Goal: Task Accomplishment & Management: Complete application form

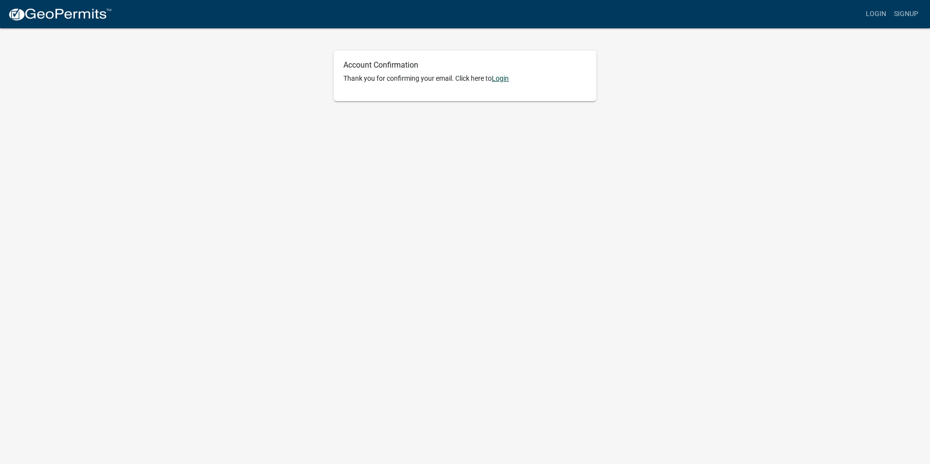
click at [497, 82] on link "Login" at bounding box center [500, 78] width 17 height 8
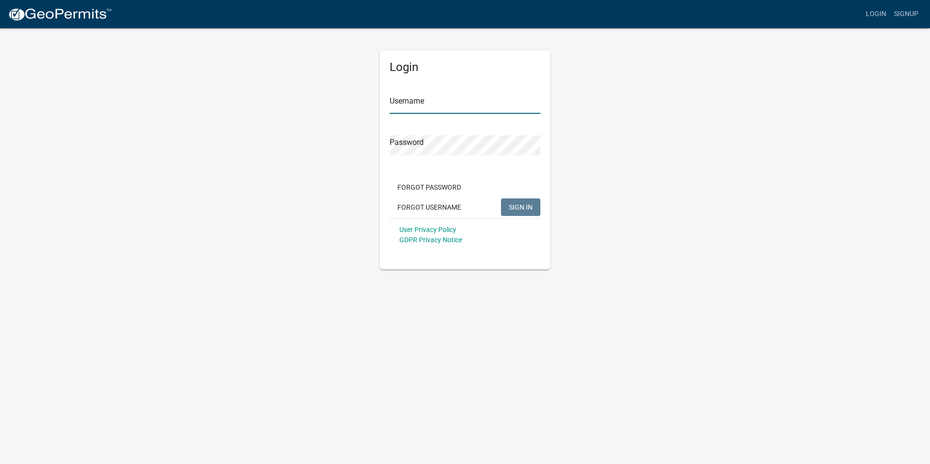
click at [486, 104] on input "Username" at bounding box center [465, 104] width 151 height 20
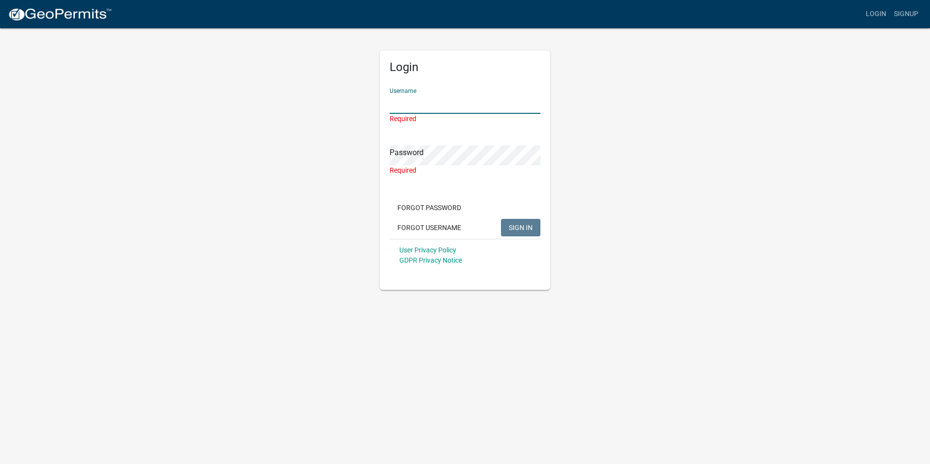
click at [404, 99] on input "Username" at bounding box center [465, 104] width 151 height 20
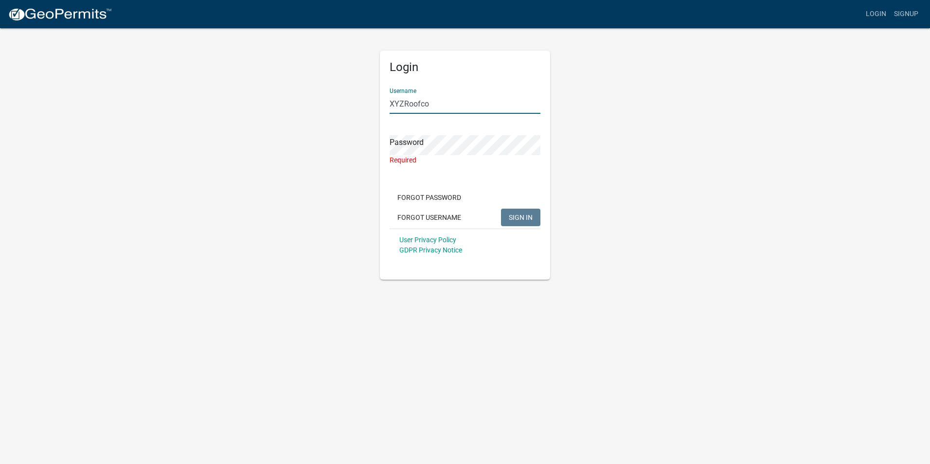
type input "XYZRoofco"
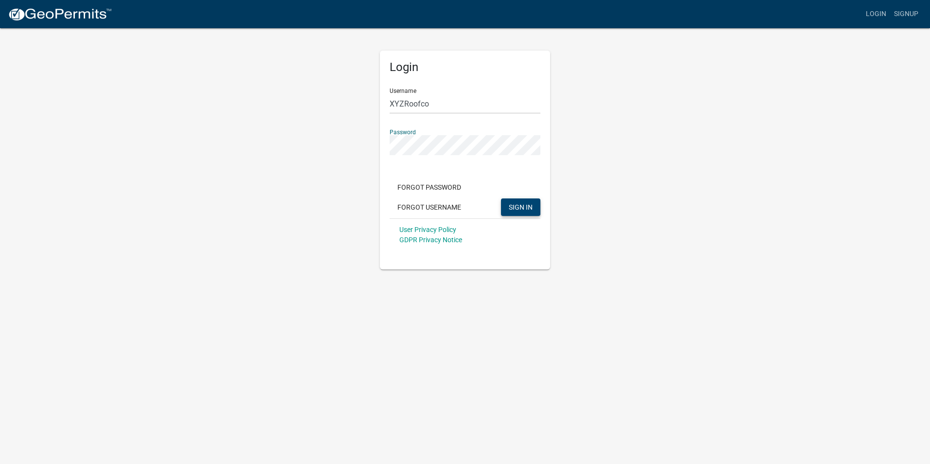
click at [513, 212] on button "SIGN IN" at bounding box center [520, 207] width 39 height 18
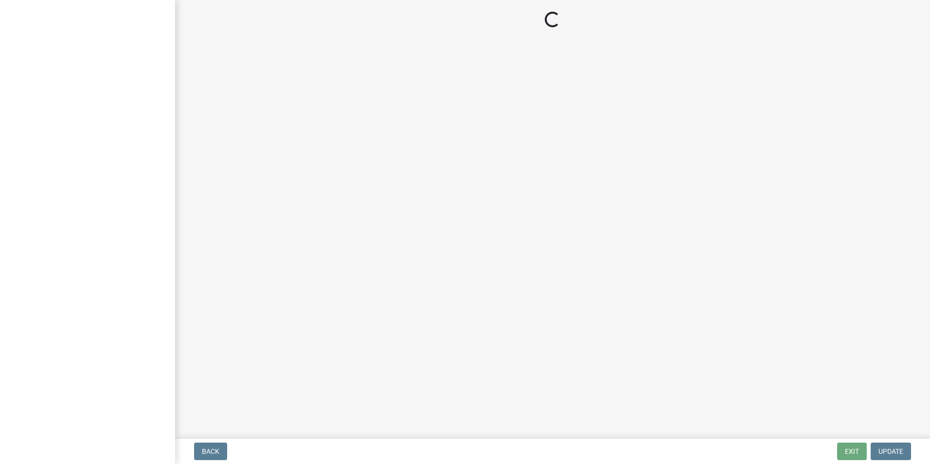
select select "GA"
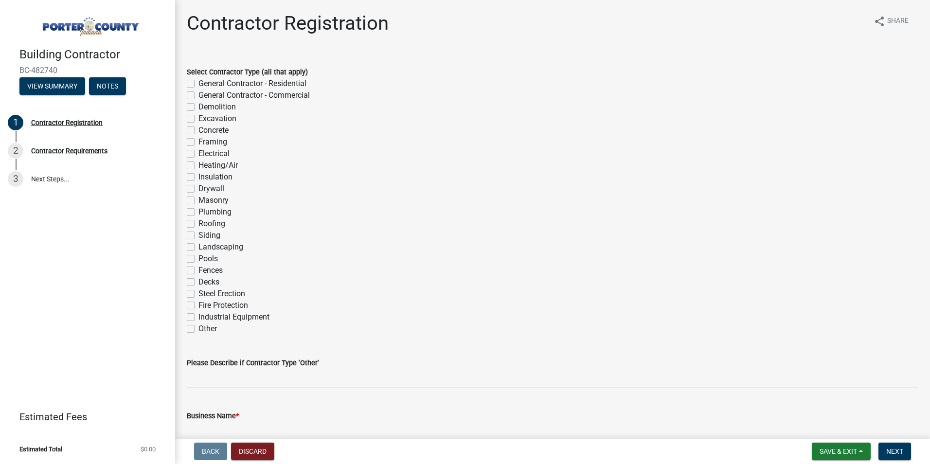
click at [198, 226] on label "Roofing" at bounding box center [211, 224] width 27 height 12
click at [198, 224] on input "Roofing" at bounding box center [201, 221] width 6 height 6
checkbox input "true"
checkbox input "false"
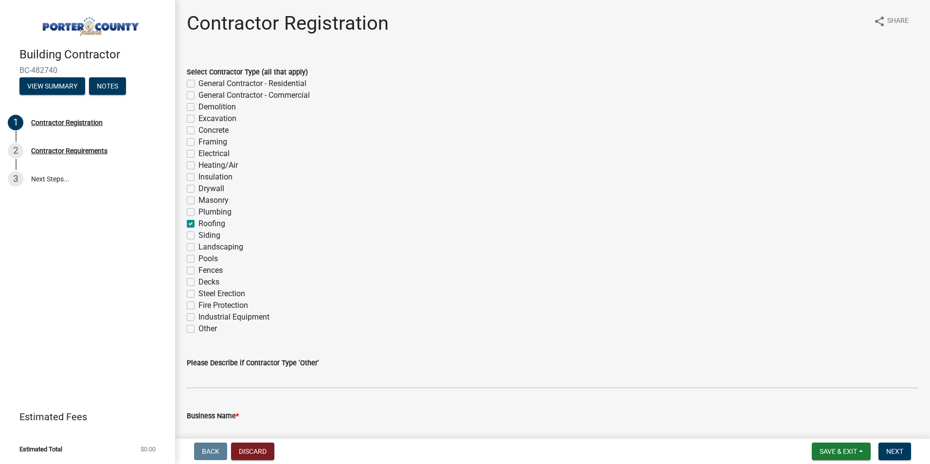
checkbox input "false"
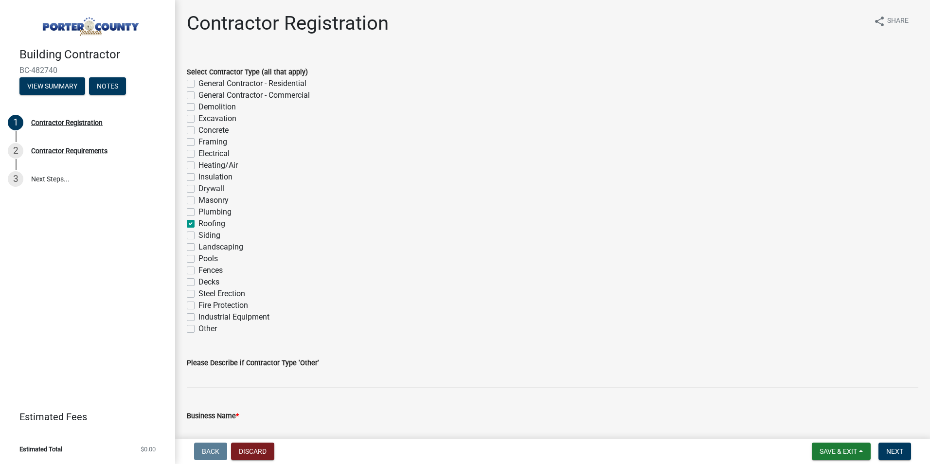
checkbox input "false"
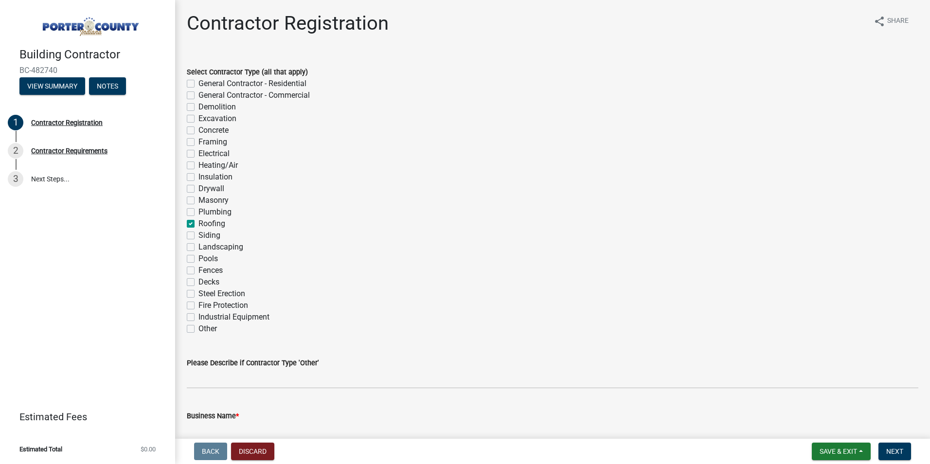
checkbox input "true"
checkbox input "false"
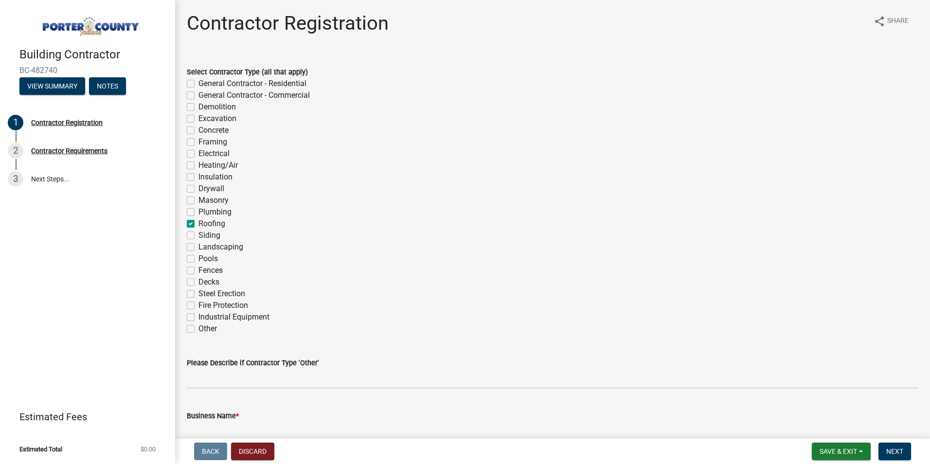
checkbox input "false"
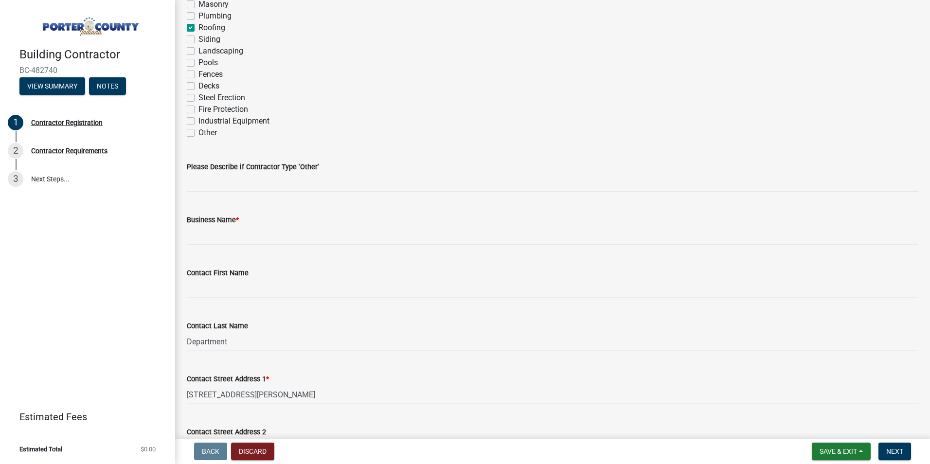
scroll to position [243, 0]
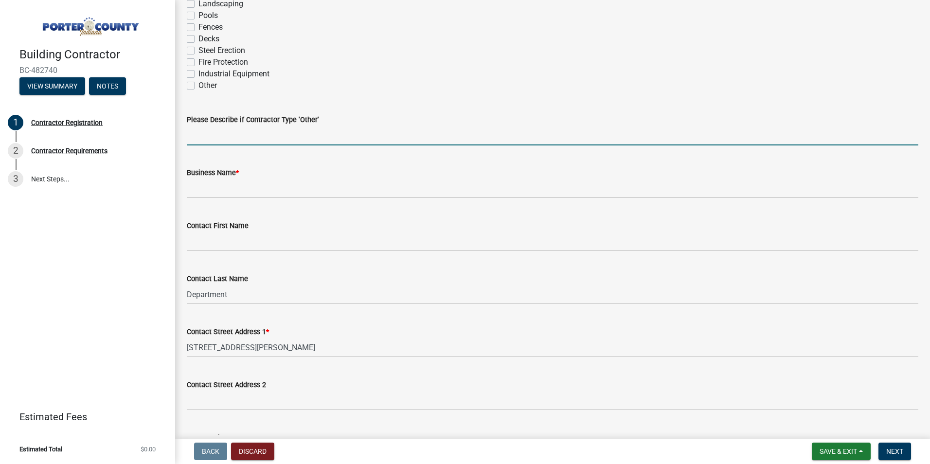
click at [279, 132] on input "Please Describe if Contractor Type 'Other'" at bounding box center [552, 135] width 731 height 20
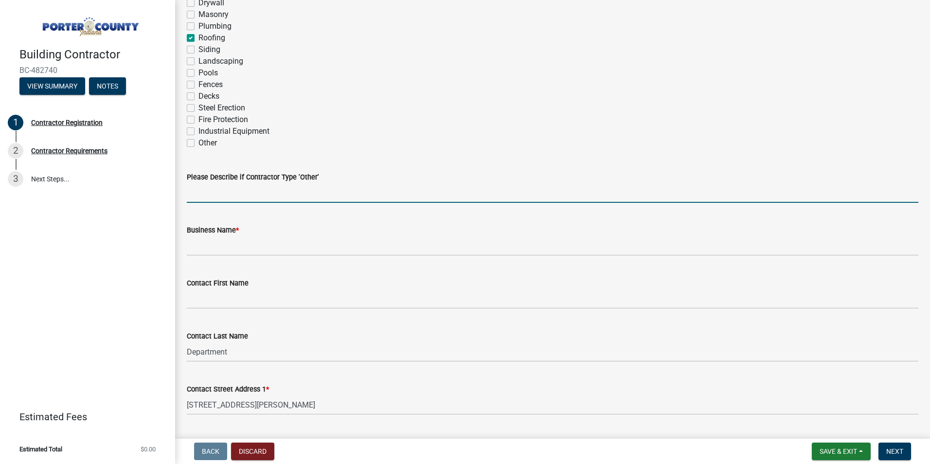
scroll to position [195, 0]
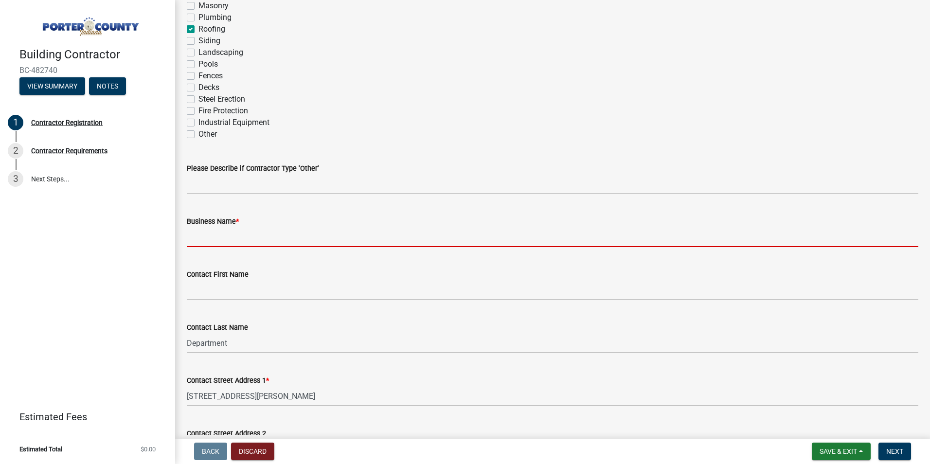
click at [207, 238] on input "Business Name *" at bounding box center [552, 237] width 731 height 20
type input "Xyz Roofco, LLC"
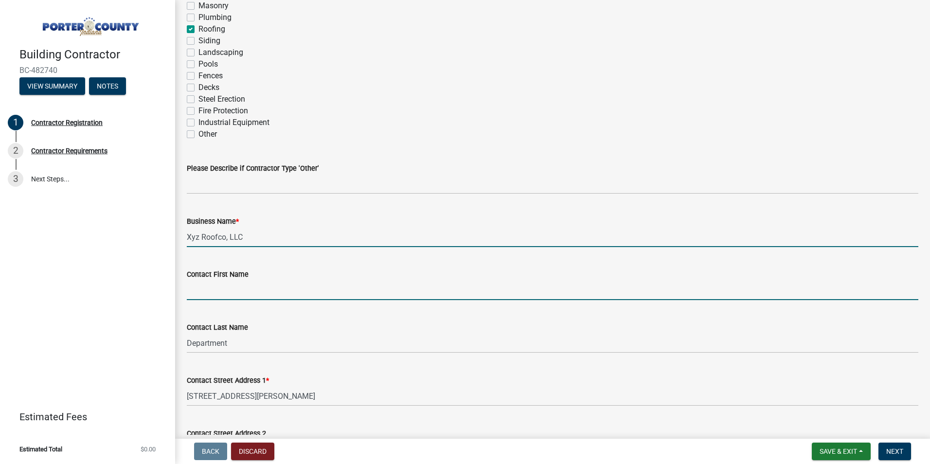
type input "[STREET_ADDRESS][PERSON_NAME]"
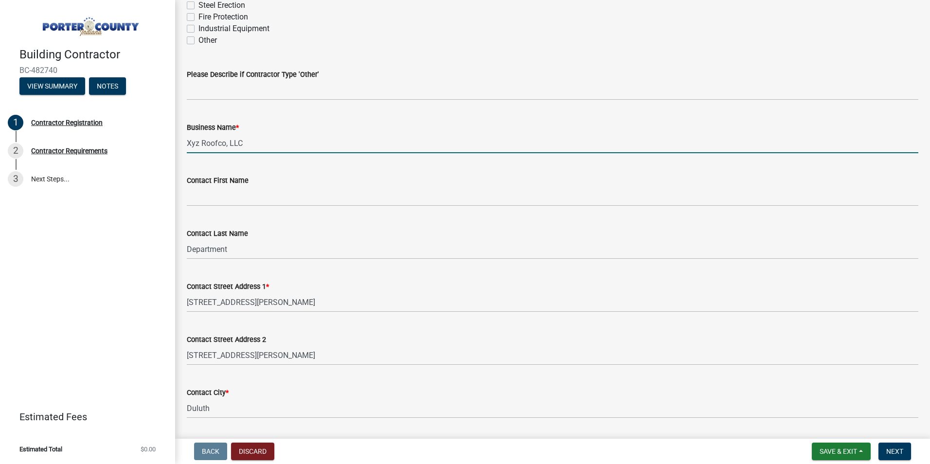
scroll to position [292, 0]
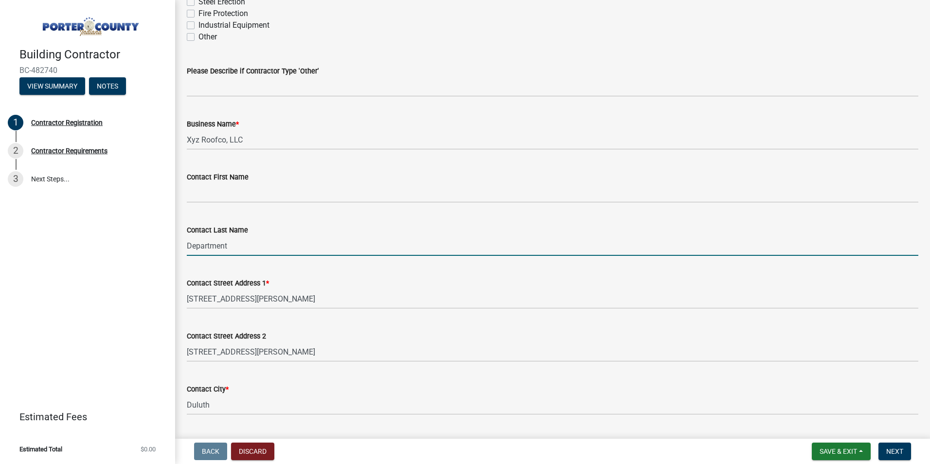
drag, startPoint x: 268, startPoint y: 246, endPoint x: 174, endPoint y: 231, distance: 95.5
click at [174, 231] on div "Building Contractor BC-482740 View Summary Notes 1 Contractor Registration 2 Co…" at bounding box center [465, 232] width 930 height 464
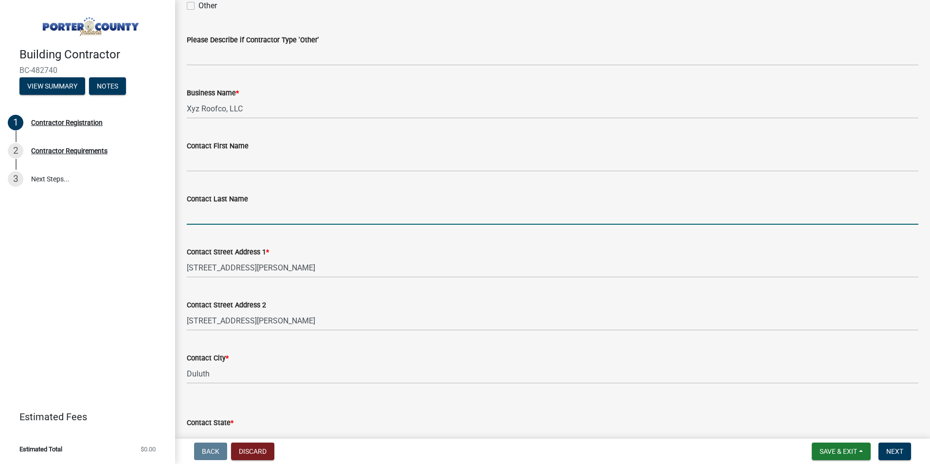
scroll to position [340, 0]
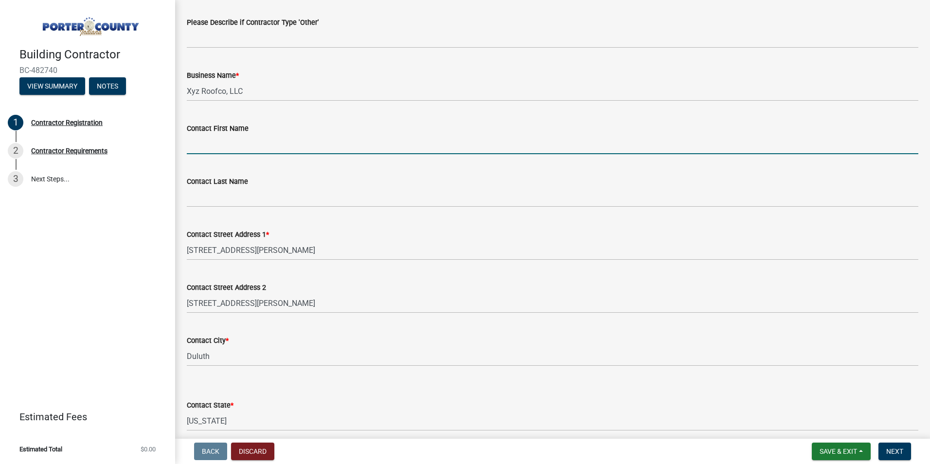
click at [229, 147] on input "Contact First Name" at bounding box center [552, 144] width 731 height 20
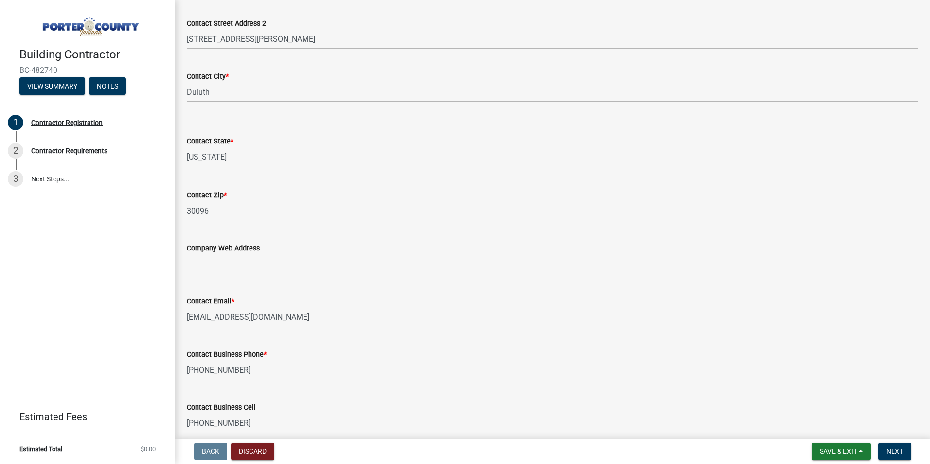
scroll to position [681, 0]
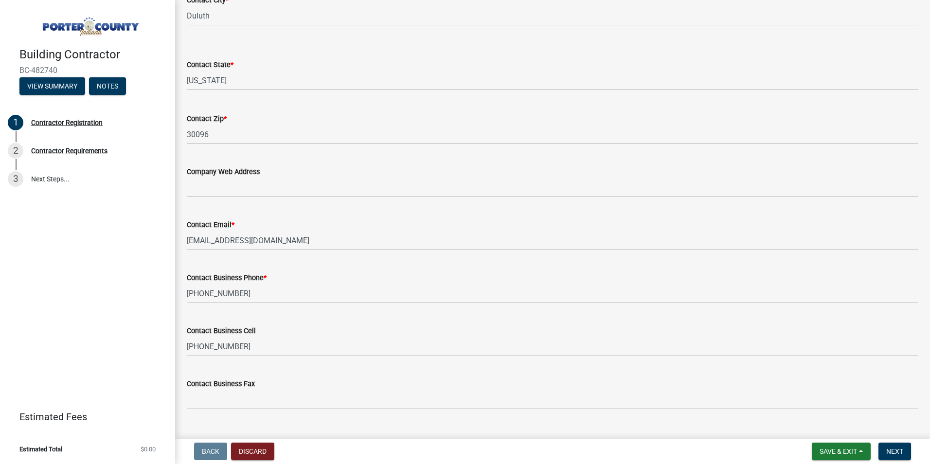
click at [352, 93] on wm-data-entity-input "Contact State * Select Item... [US_STATE] [US_STATE] [US_STATE] [US_STATE] [US_…" at bounding box center [552, 67] width 731 height 66
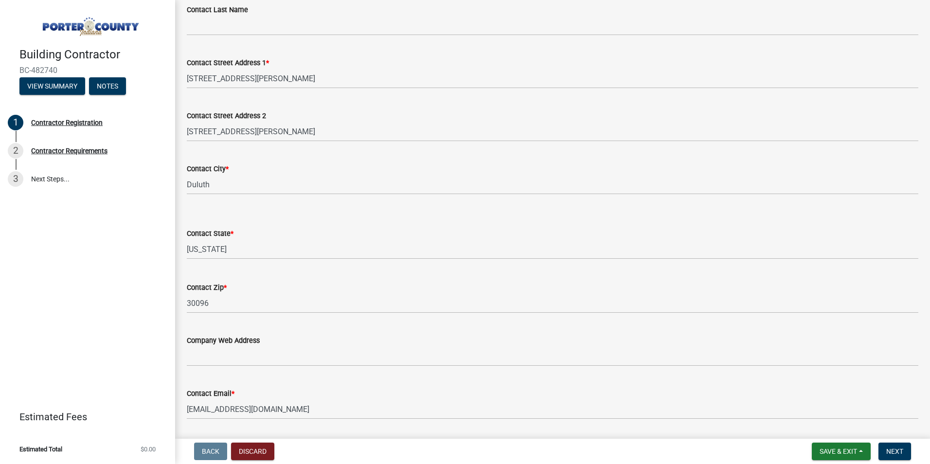
scroll to position [507, 0]
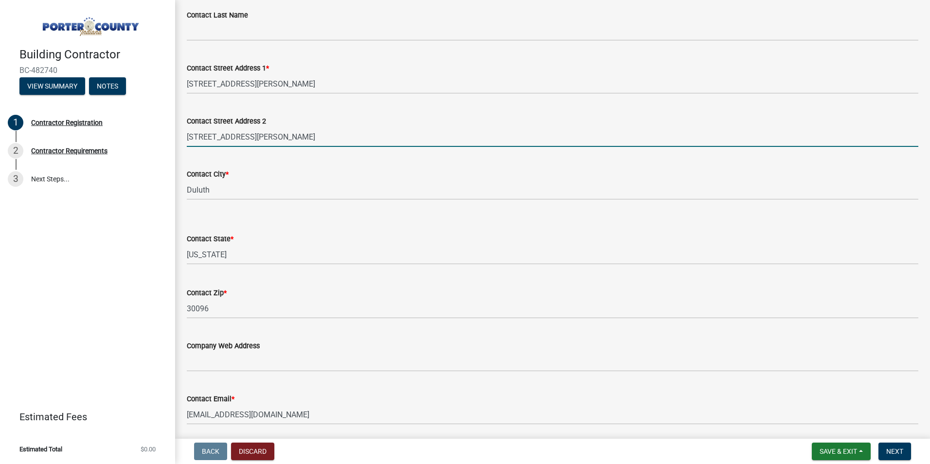
click at [339, 144] on input "[STREET_ADDRESS][PERSON_NAME]" at bounding box center [552, 137] width 731 height 20
paste input ", Attn: Licensing Dept"
type input "[STREET_ADDRESS][PERSON_NAME] , Attn: Licensing Dept"
click at [339, 158] on div "Contact City * [GEOGRAPHIC_DATA]" at bounding box center [552, 177] width 731 height 45
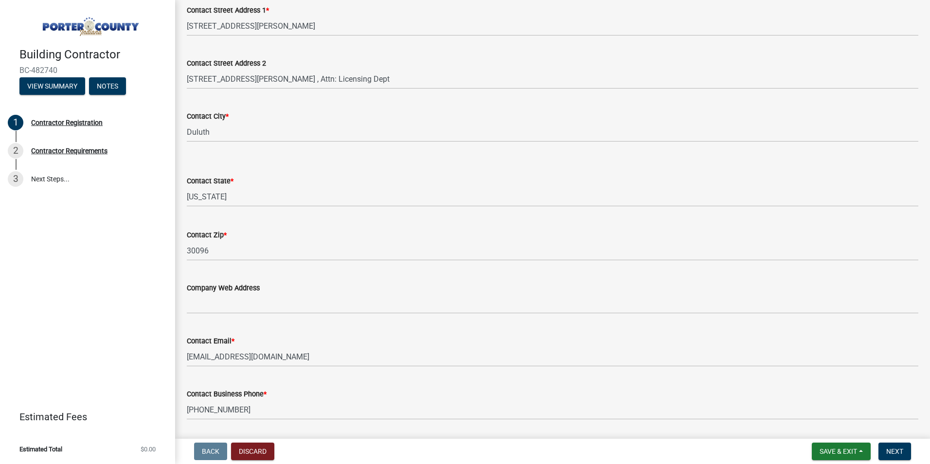
scroll to position [701, 0]
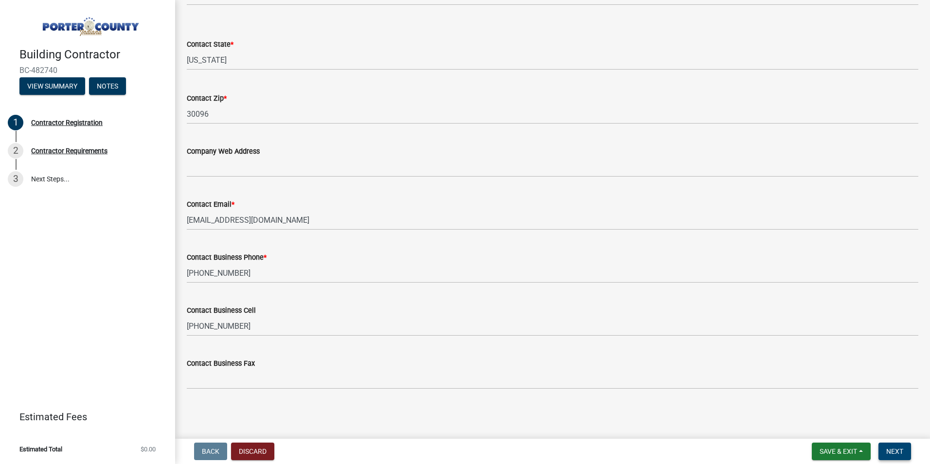
click at [898, 452] on span "Next" at bounding box center [894, 451] width 17 height 8
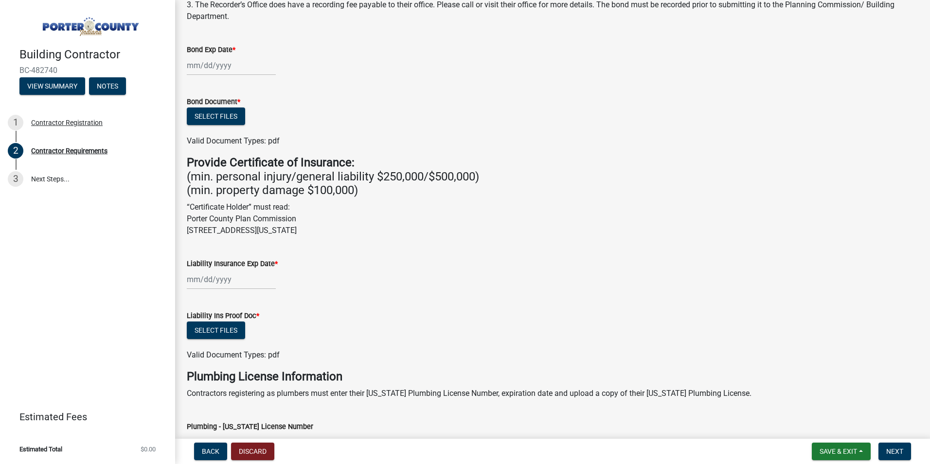
scroll to position [169, 0]
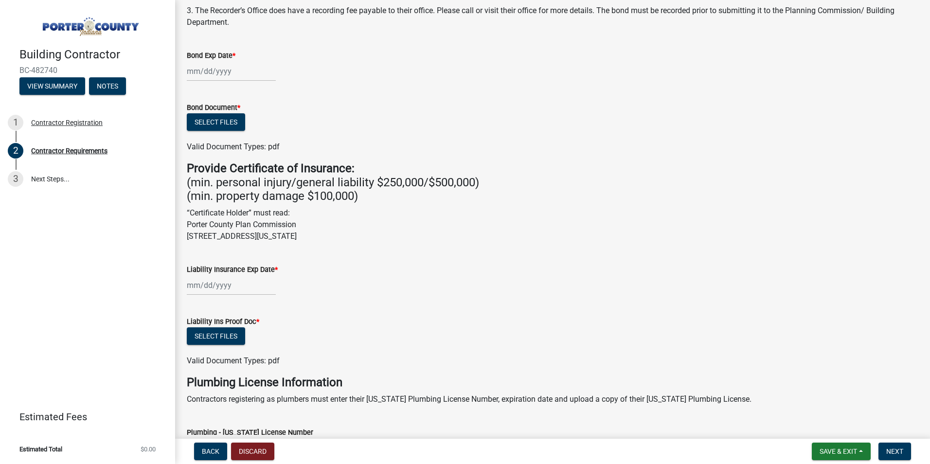
drag, startPoint x: 187, startPoint y: 223, endPoint x: 367, endPoint y: 237, distance: 180.0
click at [367, 237] on p "“Certificate Holder” must read: Porter County Plan Commission [STREET_ADDRESS][…" at bounding box center [552, 224] width 731 height 35
copy p "Porter County Plan Commission [STREET_ADDRESS][US_STATE]"
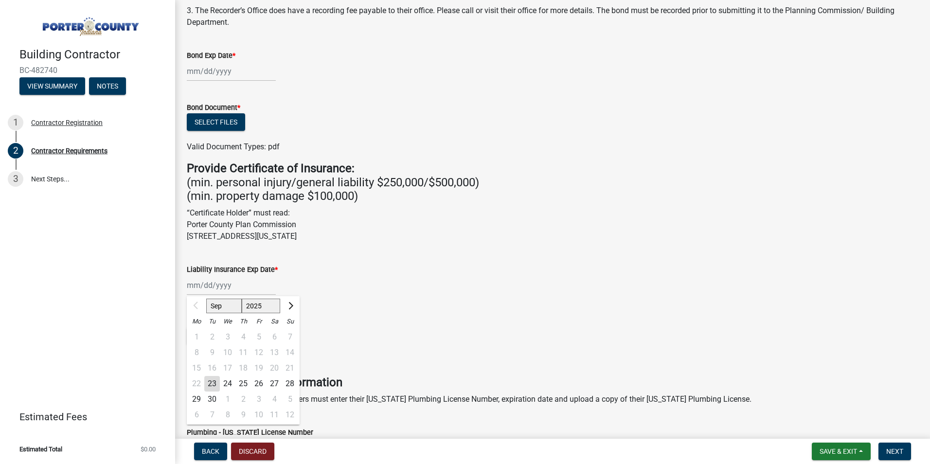
click at [237, 286] on div "Sep Oct Nov [DATE] 2026 2027 2028 2029 2030 2031 2032 2033 2034 2035 2036 2037 …" at bounding box center [231, 285] width 89 height 20
click at [232, 308] on select "Sep Oct Nov Dec" at bounding box center [224, 306] width 36 height 15
drag, startPoint x: 265, startPoint y: 300, endPoint x: 261, endPoint y: 304, distance: 5.9
click at [264, 301] on select "2025 2026 2027 2028 2029 2030 2031 2032 2033 2034 2035 2036 2037 2038 2039 2040…" at bounding box center [261, 306] width 39 height 15
select select "2026"
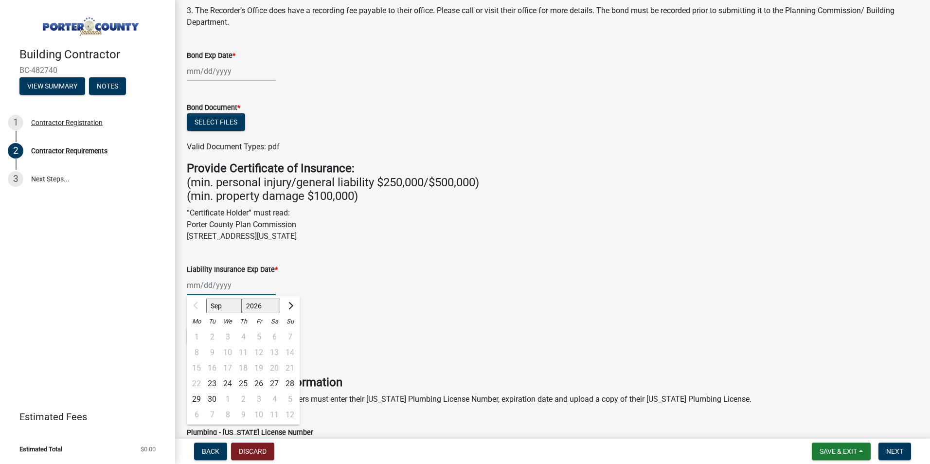
click at [242, 299] on select "2025 2026 2027 2028 2029 2030 2031 2032 2033 2034 2035 2036 2037 2038 2039 2040…" at bounding box center [261, 306] width 39 height 15
click at [233, 307] on select "Jan Feb Mar Apr May Jun [DATE] Aug Sep Oct Nov Dec" at bounding box center [225, 306] width 39 height 15
select select "8"
click at [206, 299] on select "Jan Feb Mar Apr May Jun [DATE] Aug Sep Oct Nov Dec" at bounding box center [225, 306] width 39 height 15
click at [196, 380] on div "17" at bounding box center [197, 384] width 16 height 16
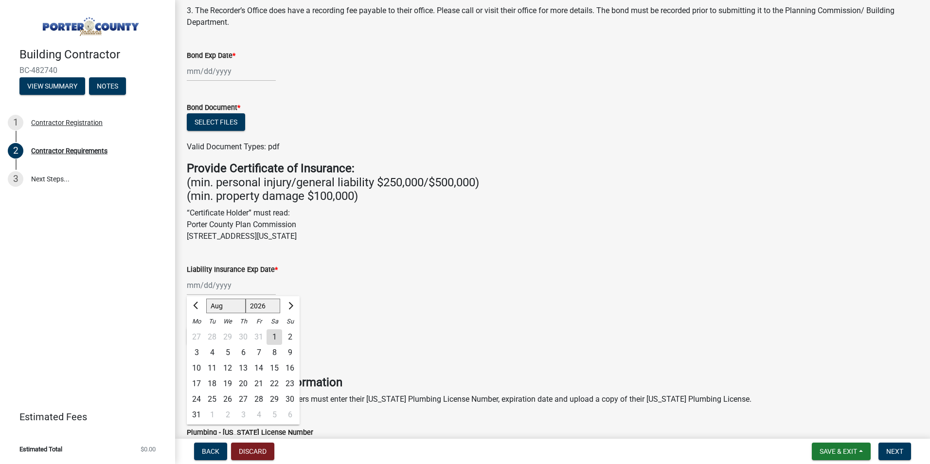
type input "[DATE]"
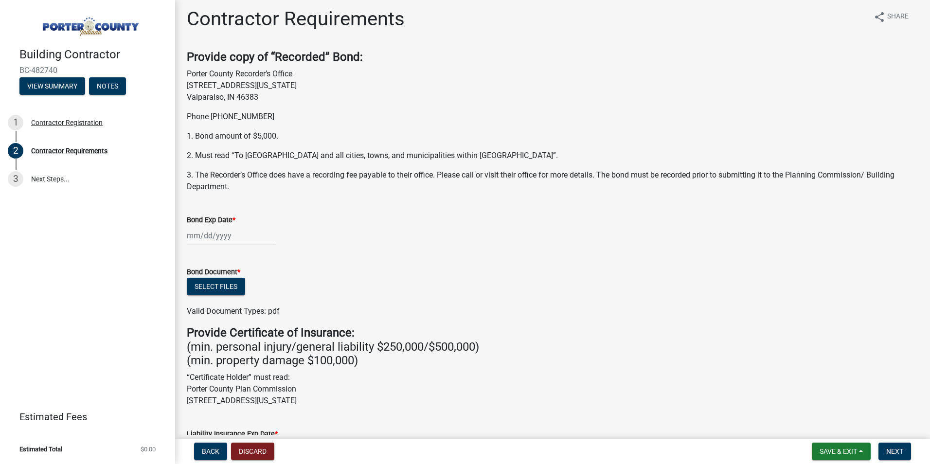
scroll to position [0, 0]
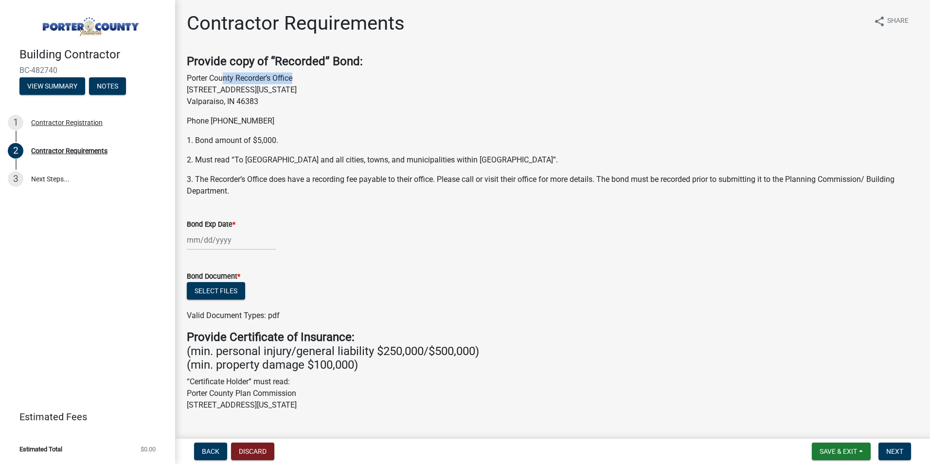
drag, startPoint x: 303, startPoint y: 78, endPoint x: 222, endPoint y: 82, distance: 81.8
click at [222, 82] on p "Porter County Recorder’s Office [STREET_ADDRESS][US_STATE]" at bounding box center [552, 89] width 731 height 35
click at [327, 80] on p "Porter County Recorder’s Office [STREET_ADDRESS][US_STATE]" at bounding box center [552, 89] width 731 height 35
drag, startPoint x: 296, startPoint y: 79, endPoint x: 187, endPoint y: 79, distance: 108.9
click at [187, 79] on p "Porter County Recorder’s Office [STREET_ADDRESS][US_STATE]" at bounding box center [552, 89] width 731 height 35
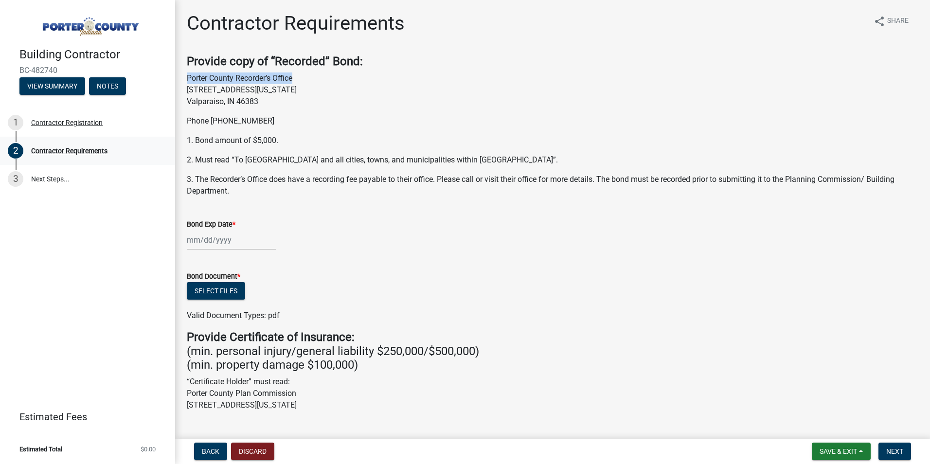
copy p "Porter County Recorder’s Office"
click at [304, 121] on p "Phone [PHONE_NUMBER]" at bounding box center [552, 121] width 731 height 12
drag, startPoint x: 189, startPoint y: 77, endPoint x: 222, endPoint y: 94, distance: 37.4
click at [222, 94] on p "Porter County Recorder’s Office [STREET_ADDRESS][US_STATE]" at bounding box center [552, 89] width 731 height 35
drag, startPoint x: 222, startPoint y: 94, endPoint x: 189, endPoint y: 83, distance: 35.5
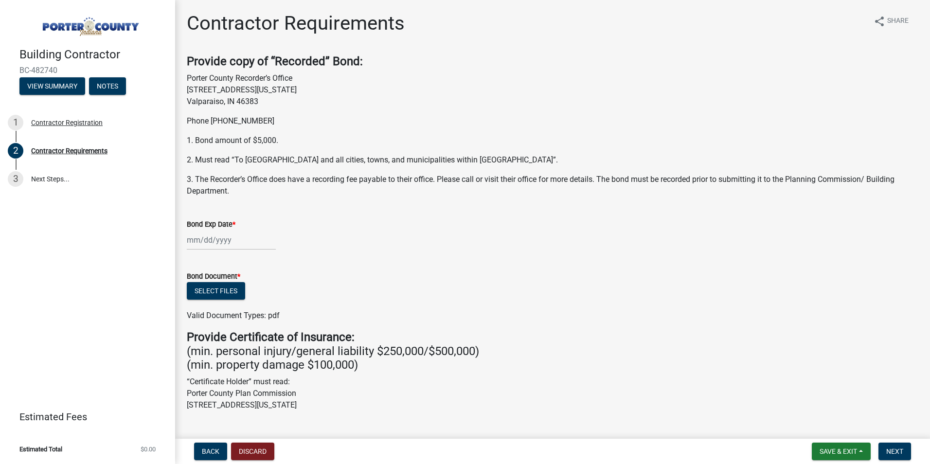
click at [189, 83] on p "Porter County Recorder’s Office [STREET_ADDRESS][US_STATE]" at bounding box center [552, 89] width 731 height 35
drag, startPoint x: 184, startPoint y: 76, endPoint x: 260, endPoint y: 103, distance: 80.9
click at [260, 103] on div "Provide copy of “Recorded” Bond: Porter County Recorder’s Office [STREET_ADDRES…" at bounding box center [552, 125] width 746 height 142
copy p "Porter County Recorder’s Office [STREET_ADDRESS][US_STATE]"
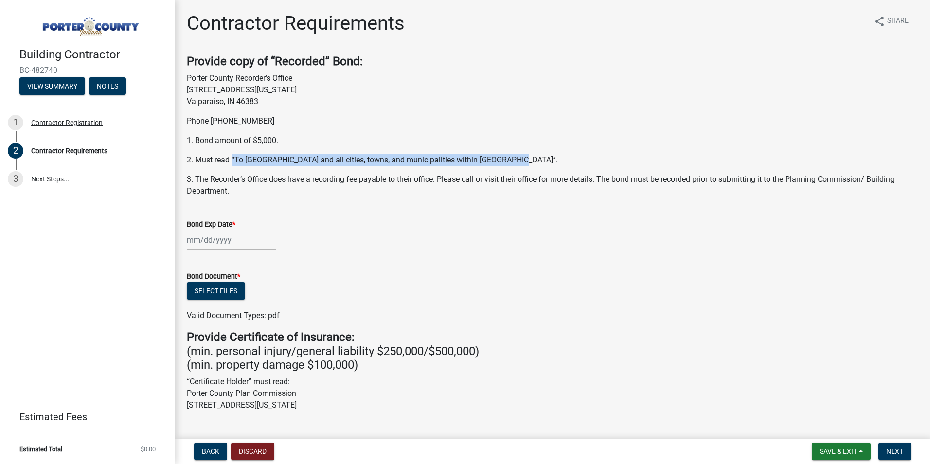
drag, startPoint x: 231, startPoint y: 157, endPoint x: 520, endPoint y: 162, distance: 289.4
click at [520, 162] on p "2. Must read “To [GEOGRAPHIC_DATA] and all cities, towns, and municipalities wi…" at bounding box center [552, 160] width 731 height 12
copy p "“To [GEOGRAPHIC_DATA] and all cities, towns, and municipalities within [GEOGRAP…"
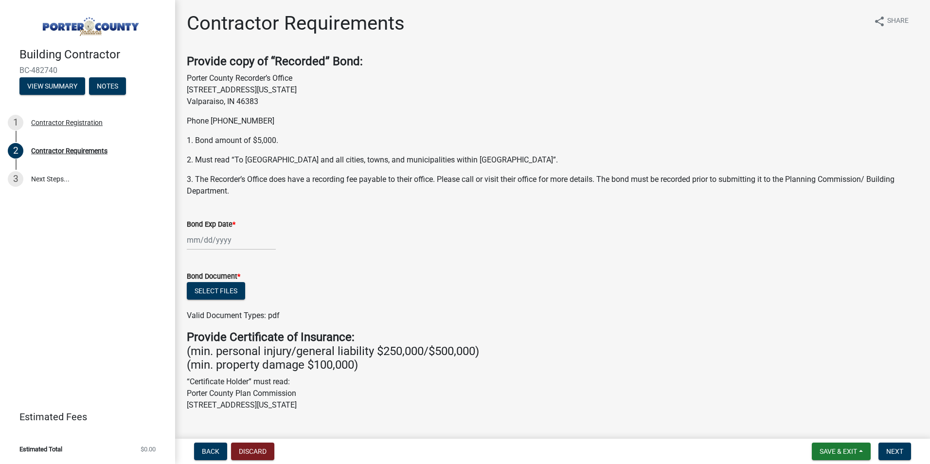
drag, startPoint x: 651, startPoint y: 202, endPoint x: 642, endPoint y: 192, distance: 13.8
click at [652, 200] on wm-data-entity-input "Provide copy of “Recorded” Bond: Porter County Recorder’s Office [STREET_ADDRES…" at bounding box center [552, 129] width 731 height 150
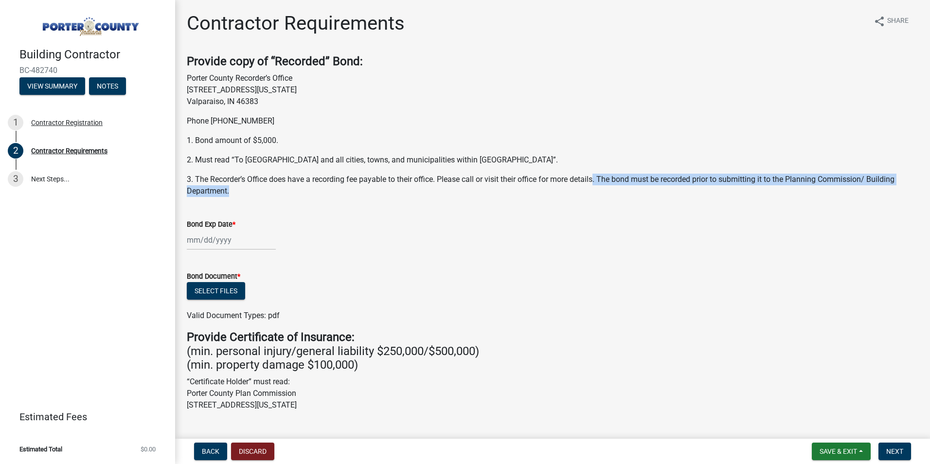
drag, startPoint x: 598, startPoint y: 177, endPoint x: 898, endPoint y: 197, distance: 300.8
click at [898, 197] on wm-data-entity-input "Provide copy of “Recorded” Bond: Porter County Recorder’s Office [STREET_ADDRES…" at bounding box center [552, 129] width 731 height 150
copy p ". The bond must be recorded prior to submitting it to the Planning Commission/ …"
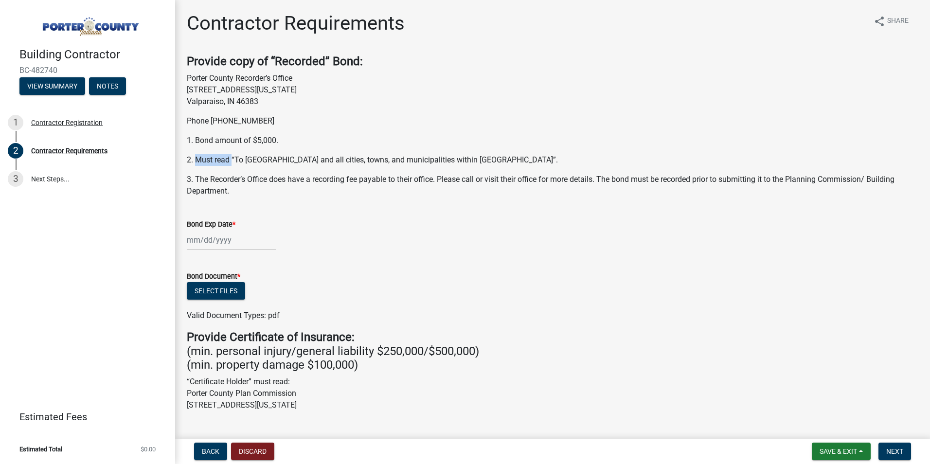
drag, startPoint x: 232, startPoint y: 162, endPoint x: 195, endPoint y: 156, distance: 37.0
click at [195, 156] on p "2. Must read “To [GEOGRAPHIC_DATA] and all cities, towns, and municipalities wi…" at bounding box center [552, 160] width 731 height 12
copy p "Must read"
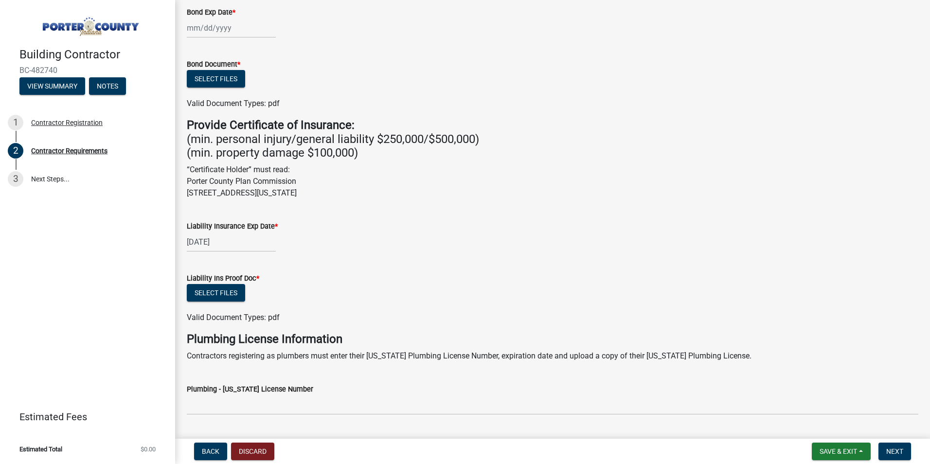
scroll to position [195, 0]
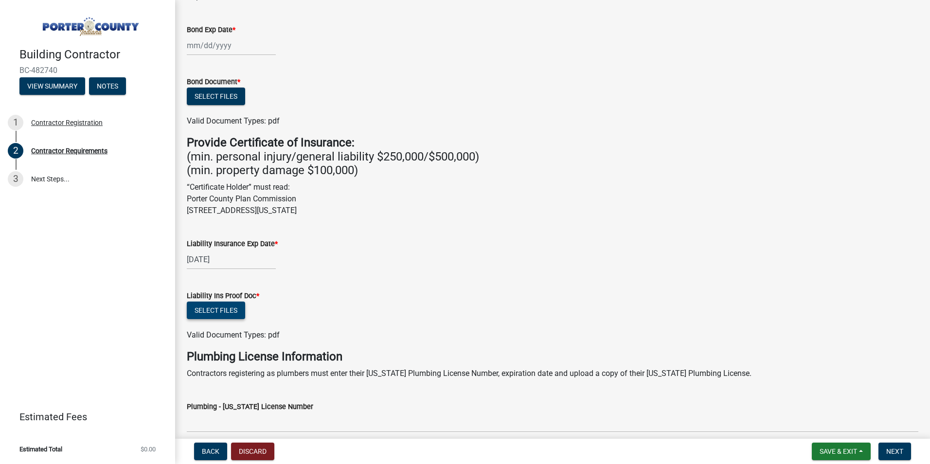
click at [224, 311] on button "Select files" at bounding box center [216, 311] width 58 height 18
click at [204, 303] on button "Select files" at bounding box center [216, 311] width 58 height 18
click at [201, 308] on button "Select files" at bounding box center [216, 311] width 58 height 18
click at [223, 303] on button "Select files" at bounding box center [216, 311] width 58 height 18
click at [219, 312] on button "Select files" at bounding box center [216, 311] width 58 height 18
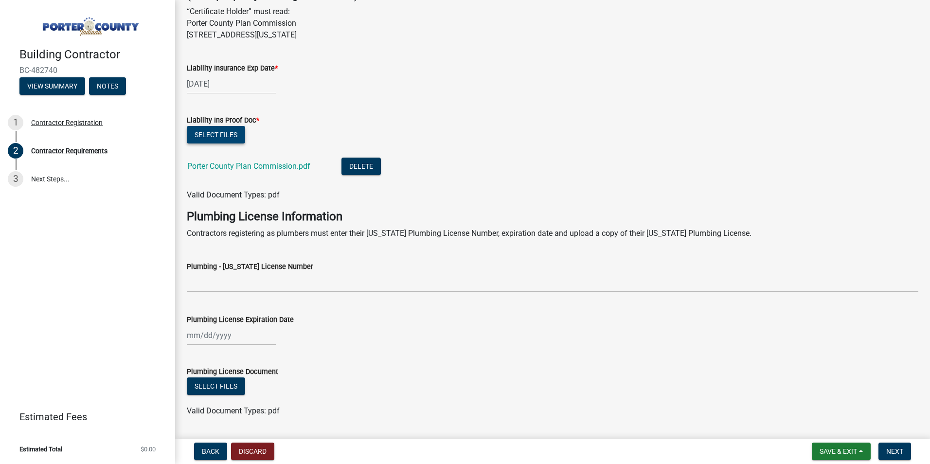
scroll to position [399, 0]
